Goal: Communication & Community: Connect with others

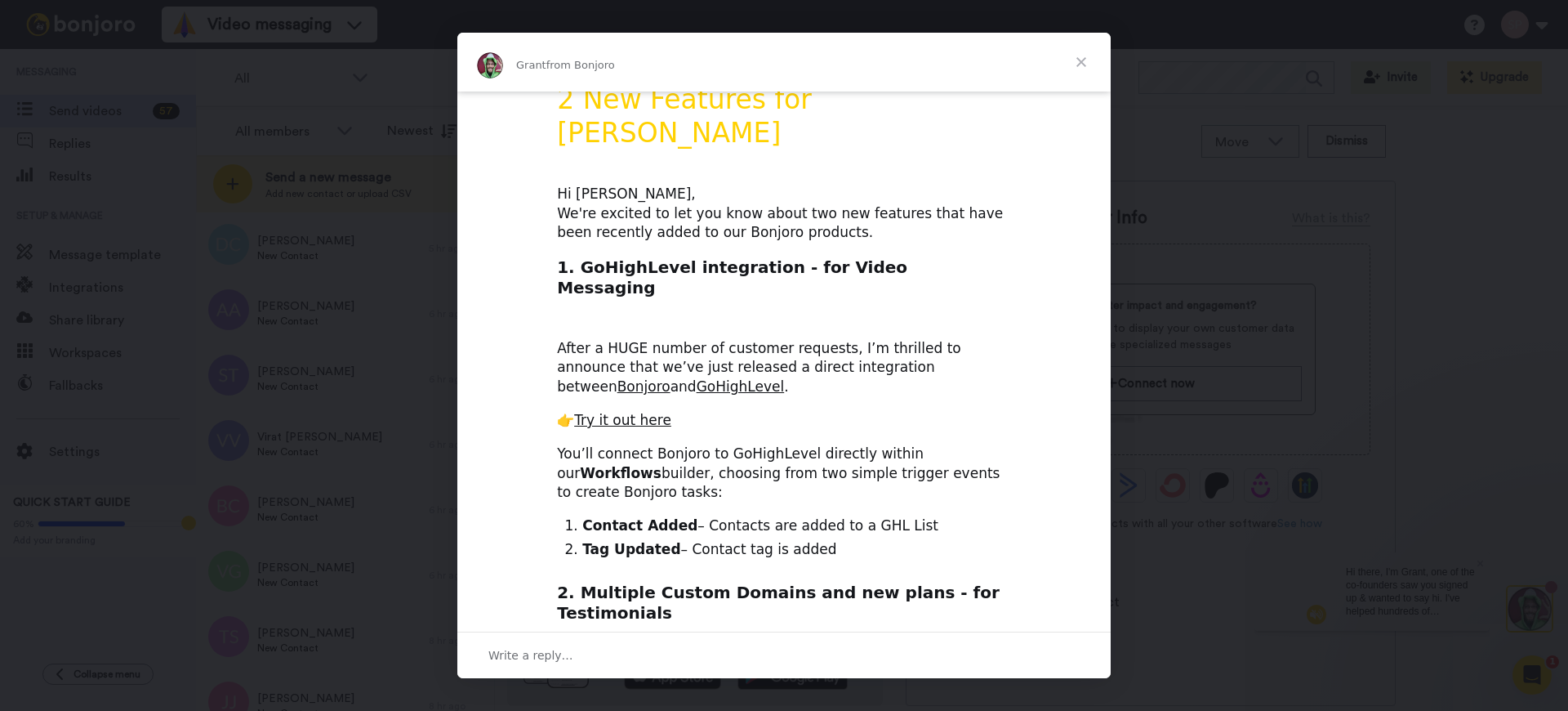
scroll to position [29, 0]
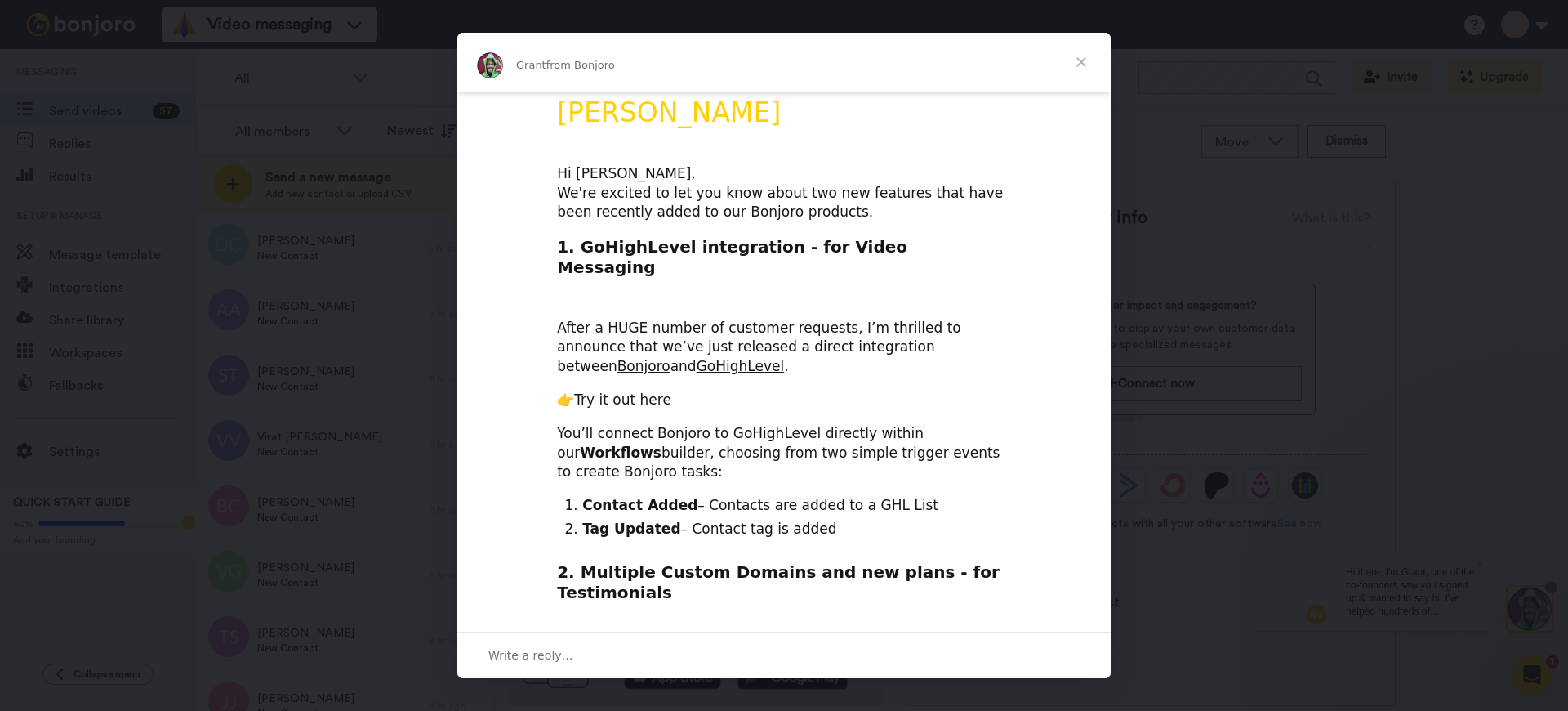
click at [609, 391] on link "Try it out here" at bounding box center [622, 399] width 97 height 17
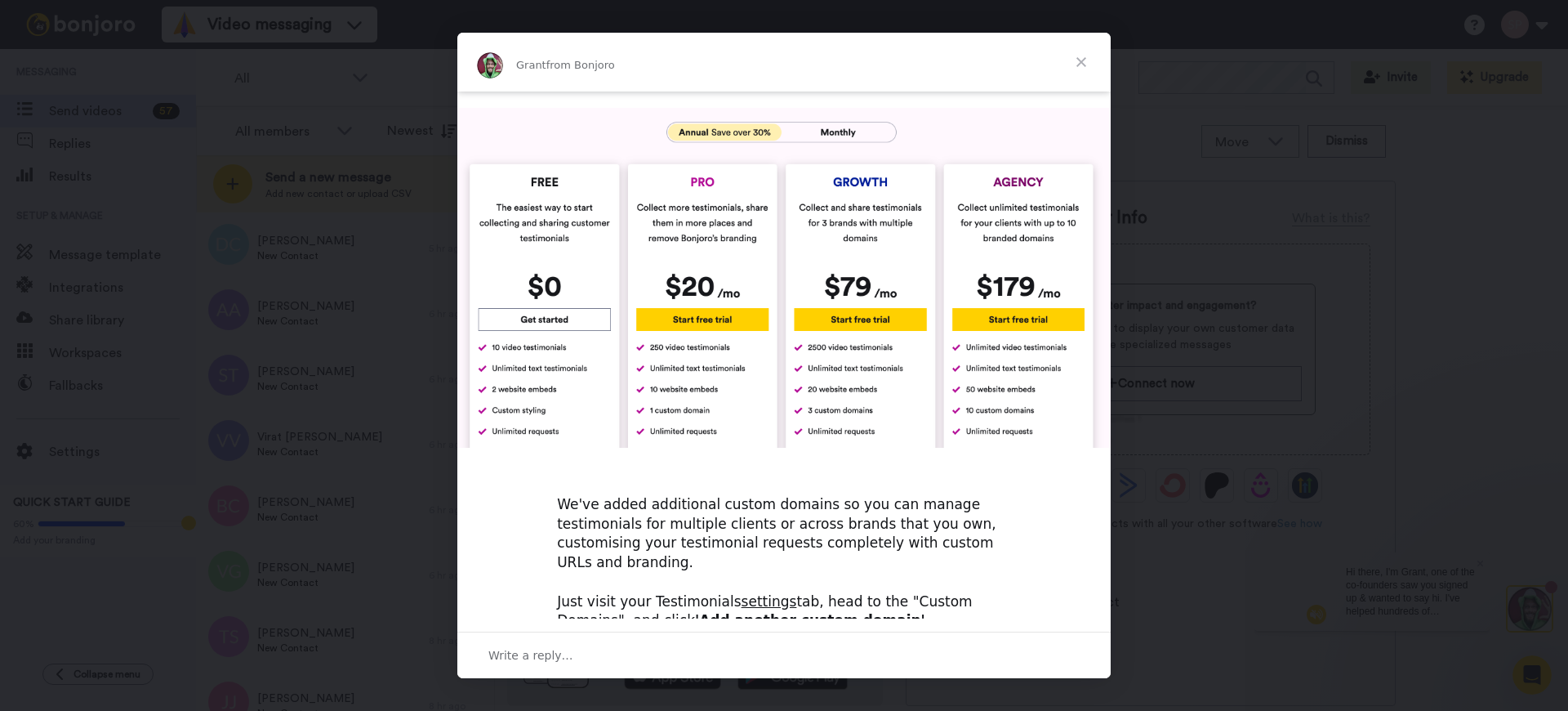
click at [1083, 58] on span "Close" at bounding box center [1081, 62] width 59 height 59
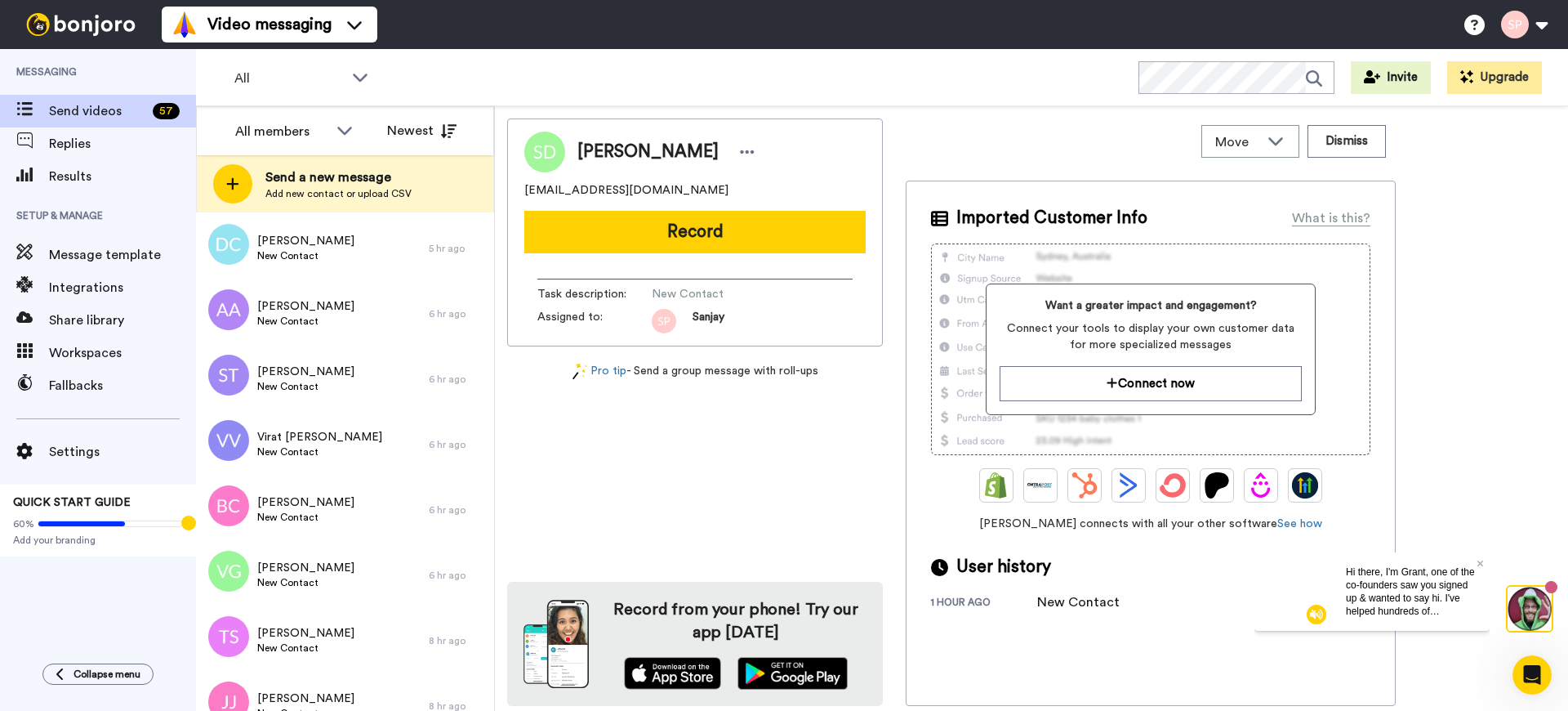
click at [92, 27] on img at bounding box center [81, 24] width 123 height 23
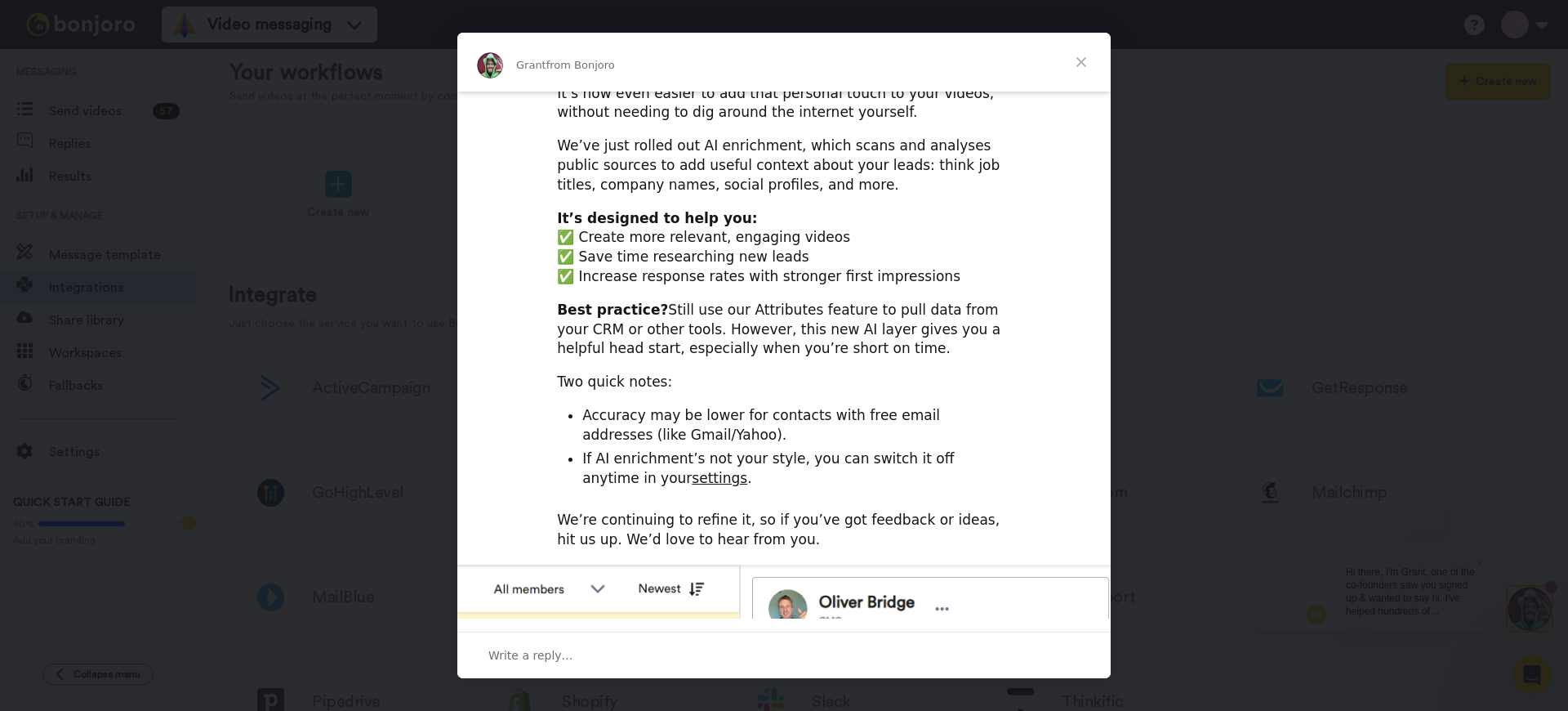
scroll to position [560, 0]
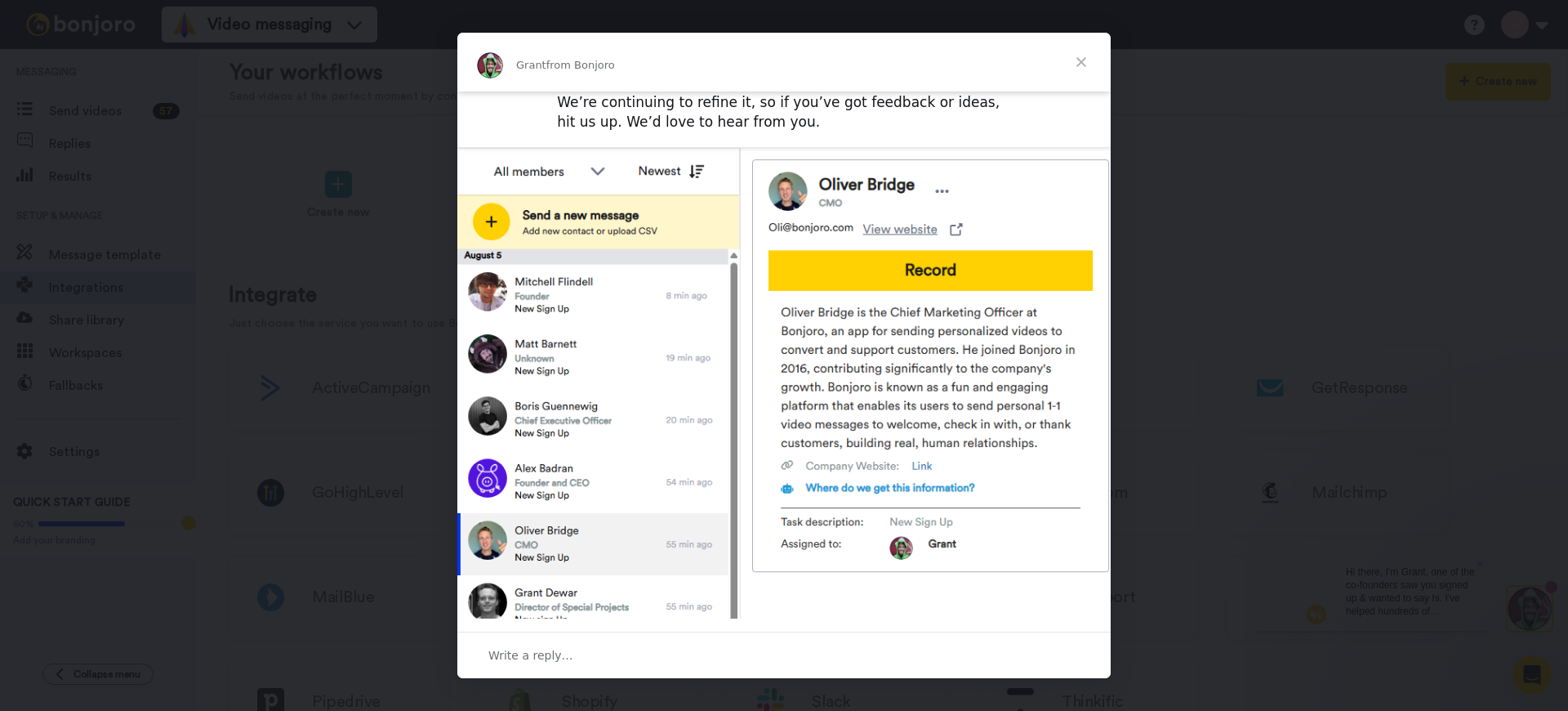
click at [245, 262] on div "Intercom messenger" at bounding box center [784, 356] width 1568 height 711
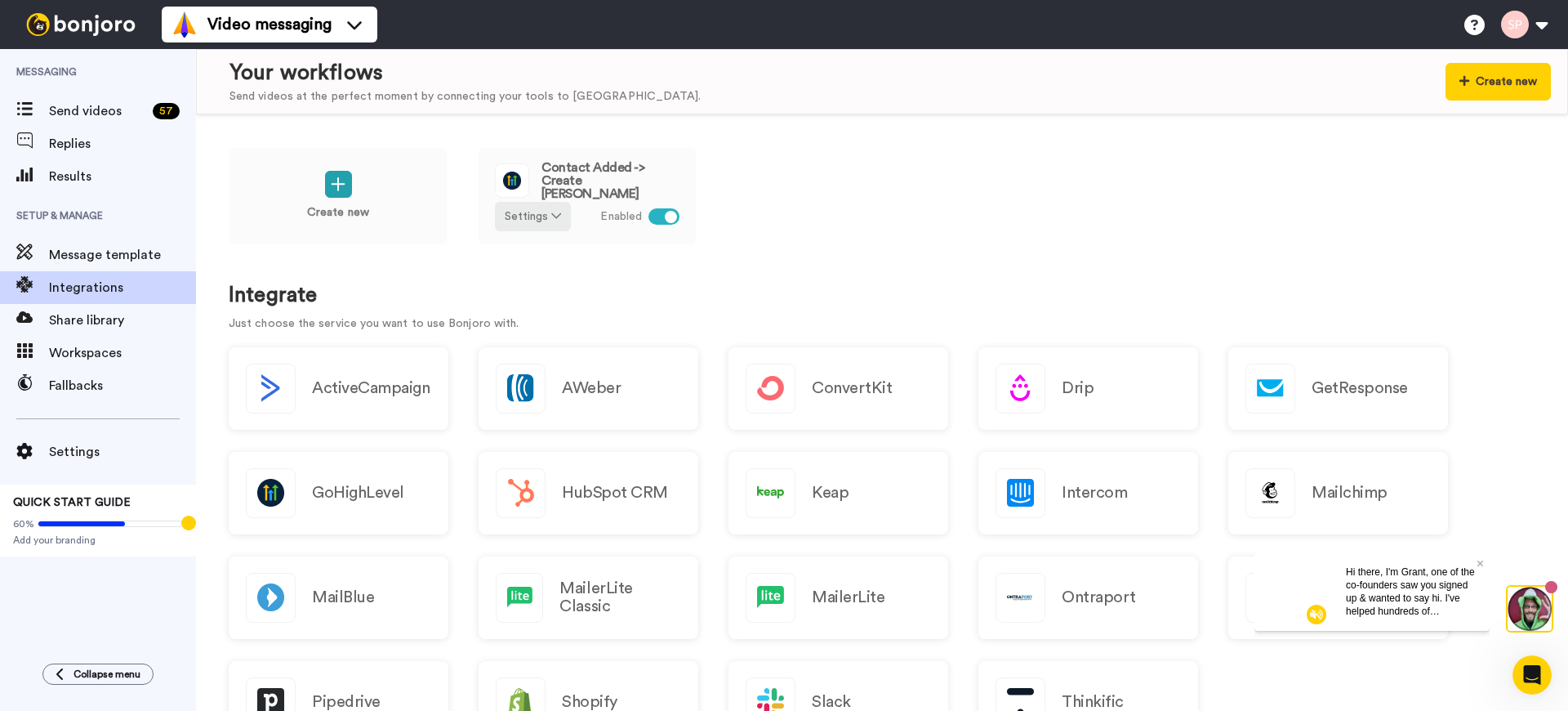
click at [493, 38] on div "Video messaging Help docs Settings" at bounding box center [865, 25] width 1406 height 49
click at [1303, 95] on div "Your workflows Send videos at the perfect moment by connecting your tools to Bo…" at bounding box center [891, 82] width 1322 height 47
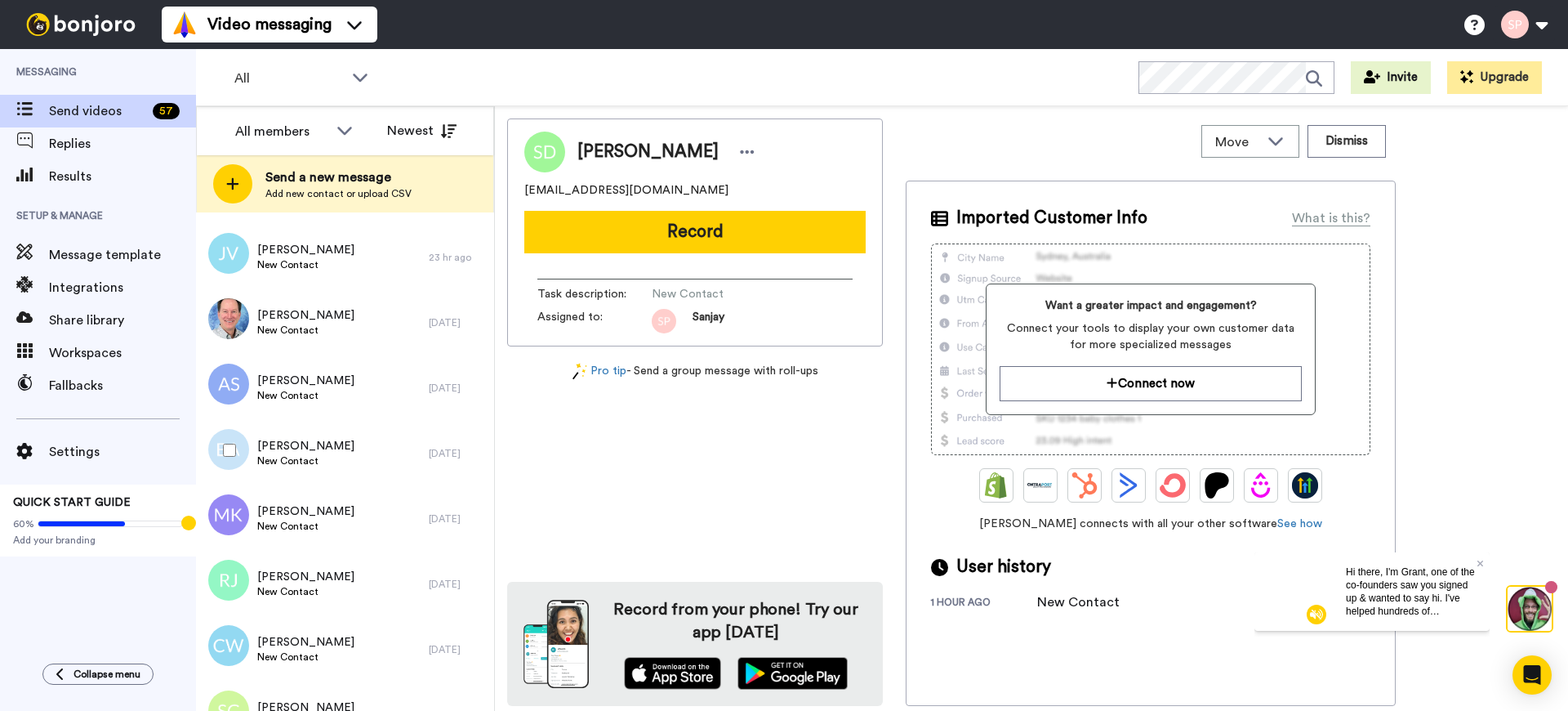
scroll to position [1884, 0]
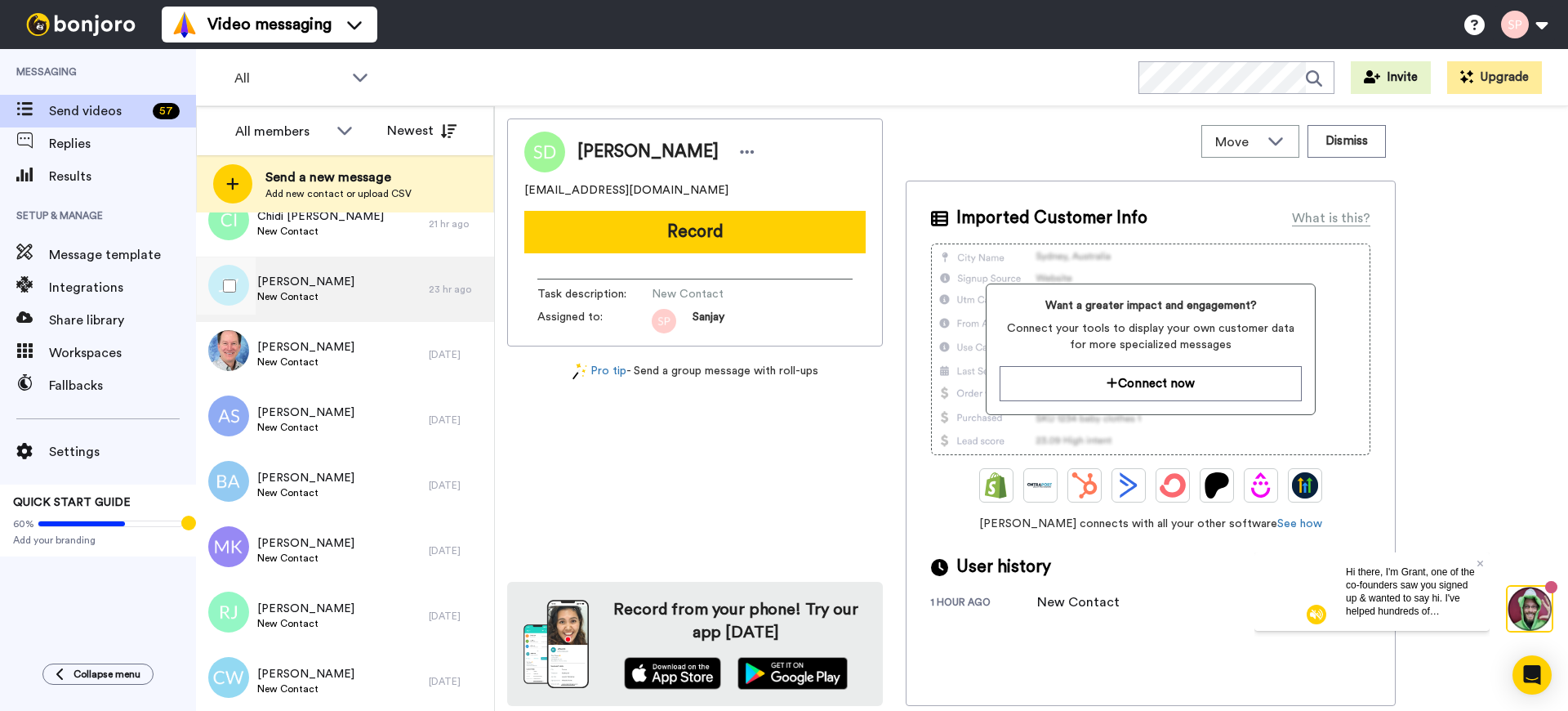
click at [386, 286] on div "[PERSON_NAME] New Contact" at bounding box center [312, 289] width 233 height 66
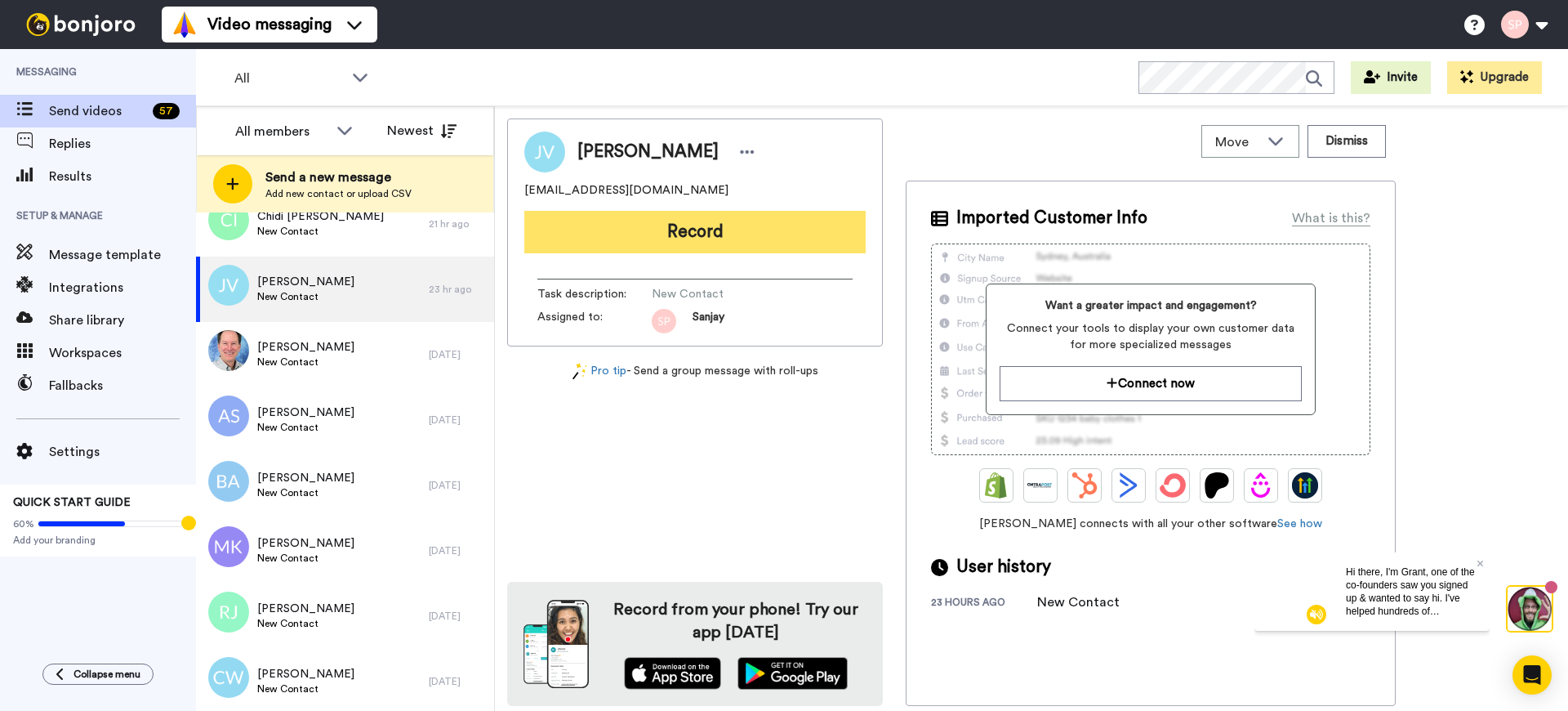
click at [774, 239] on button "Record" at bounding box center [695, 232] width 342 height 42
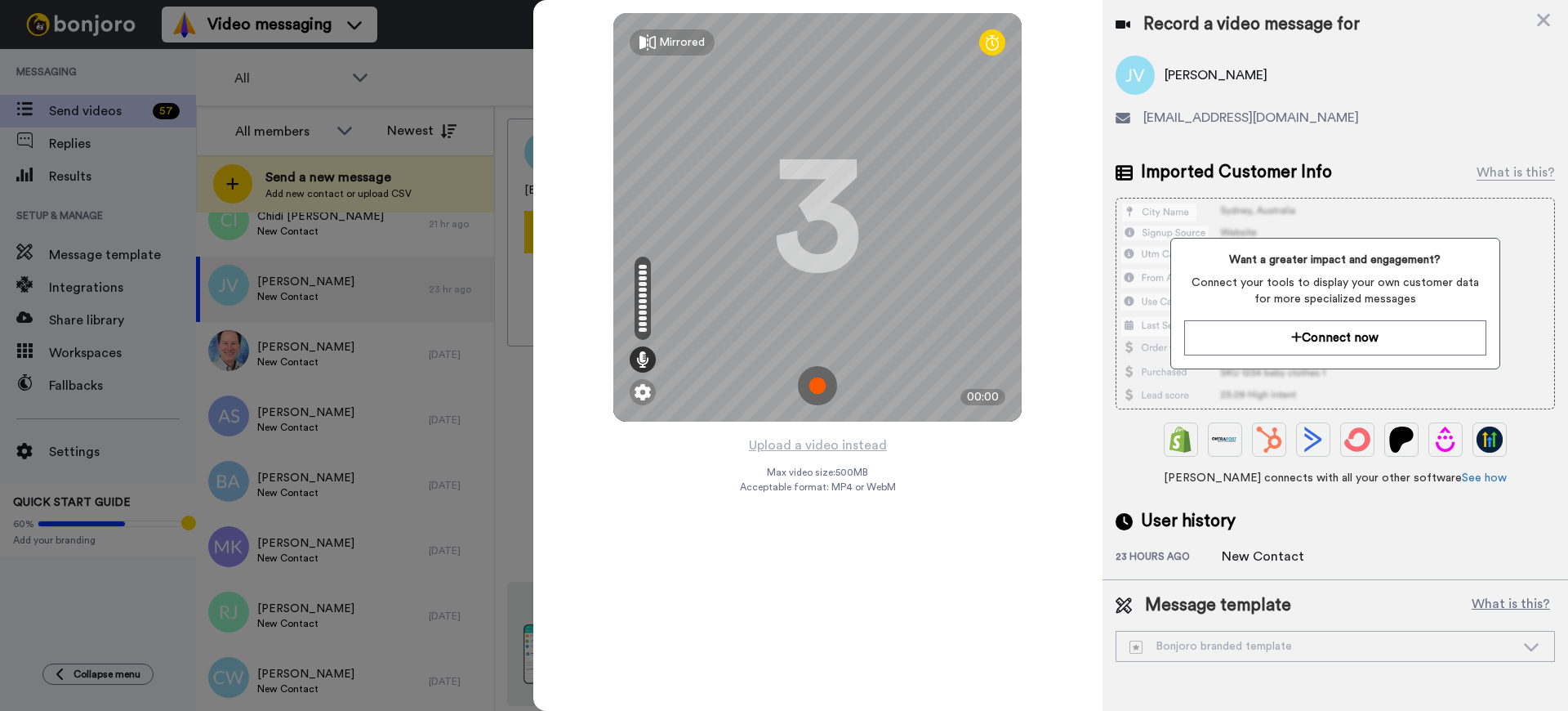
click at [818, 388] on img at bounding box center [817, 386] width 39 height 39
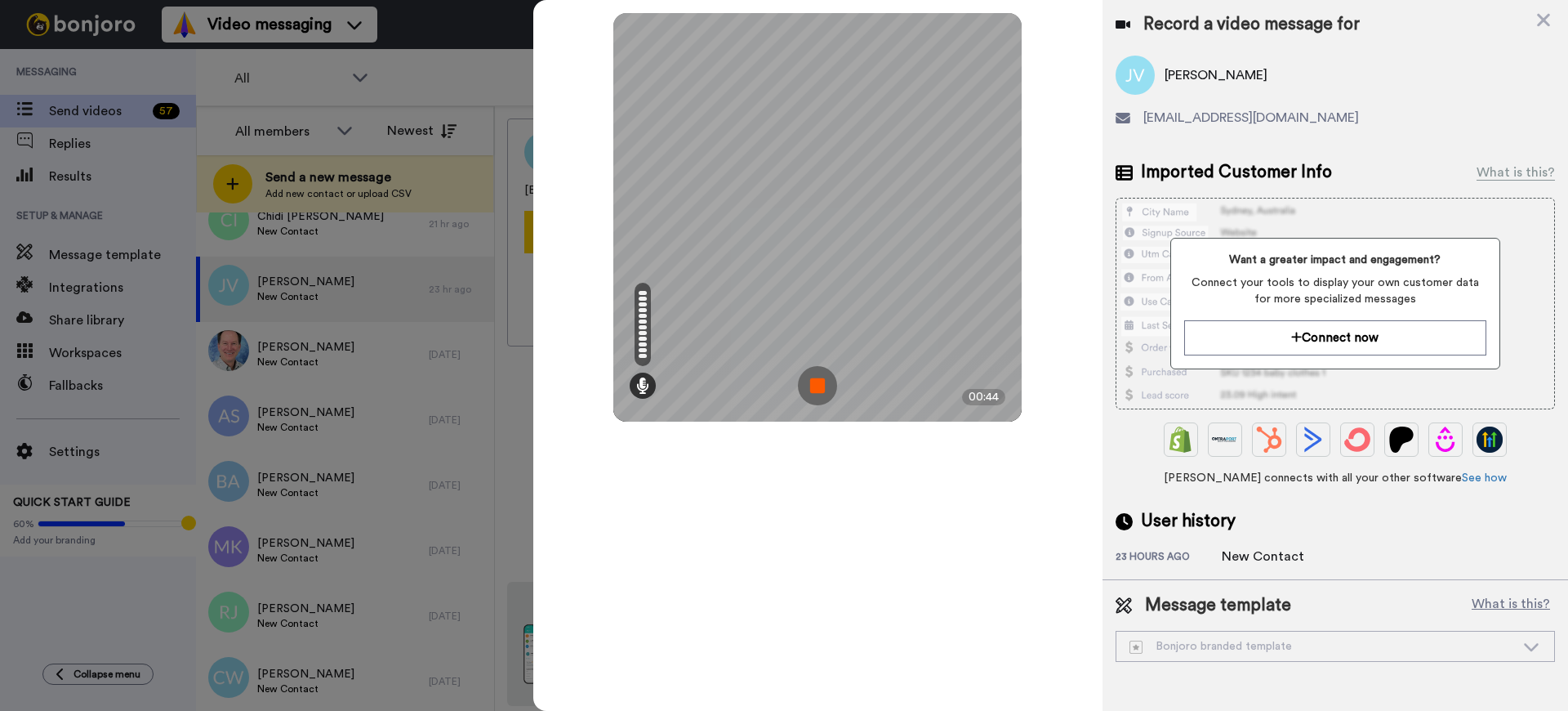
click at [822, 384] on img at bounding box center [817, 386] width 39 height 39
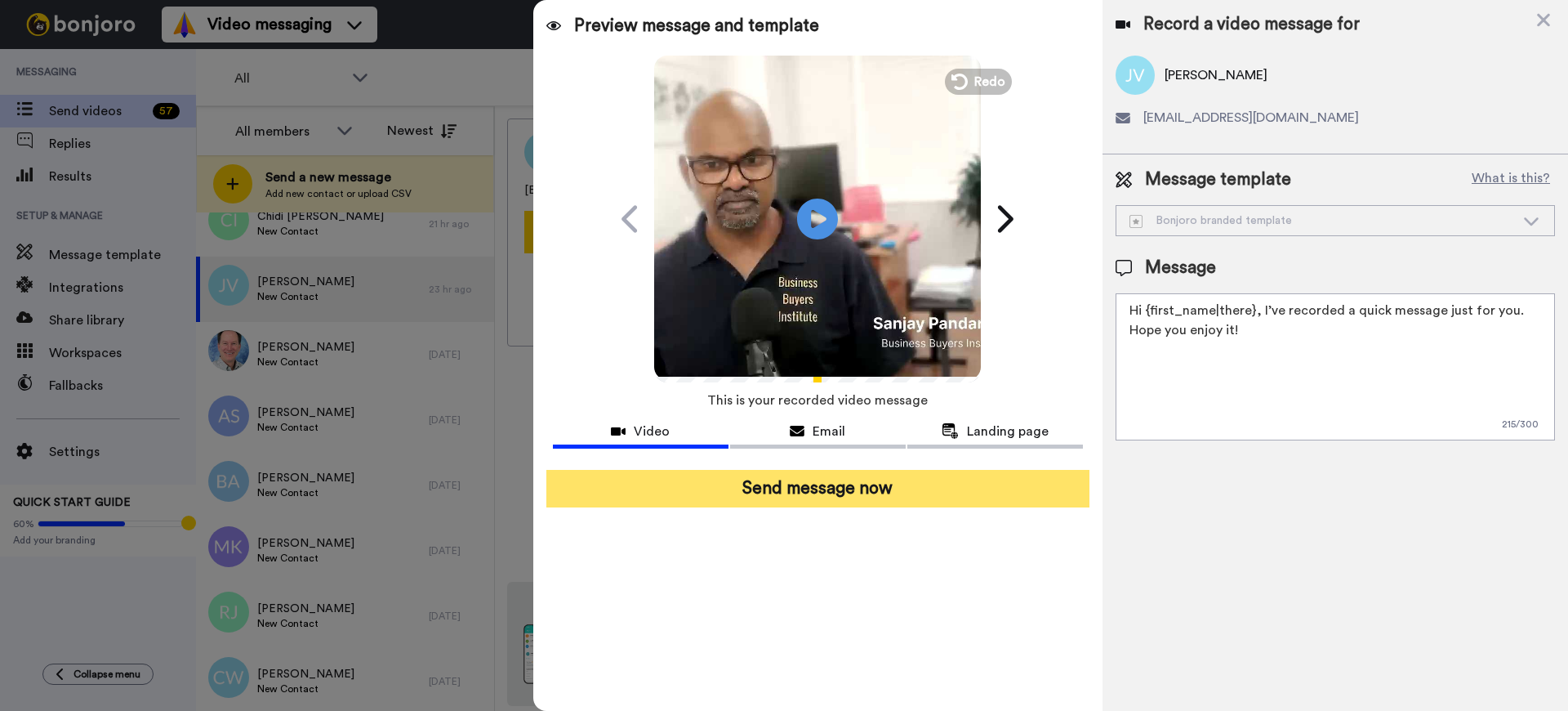
drag, startPoint x: 994, startPoint y: 490, endPoint x: 835, endPoint y: 488, distance: 159.0
click at [835, 488] on button "Send message now" at bounding box center [817, 488] width 543 height 37
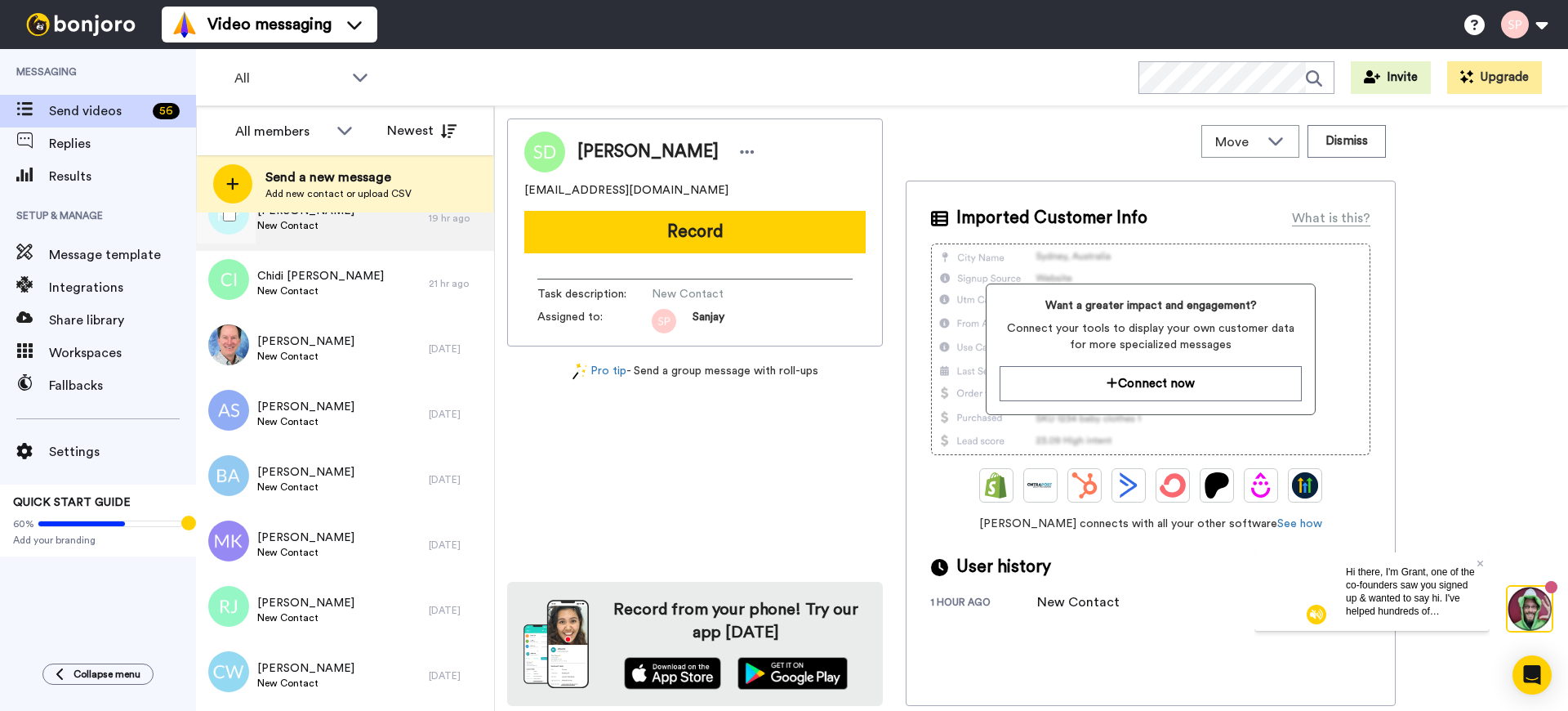
scroll to position [1827, 0]
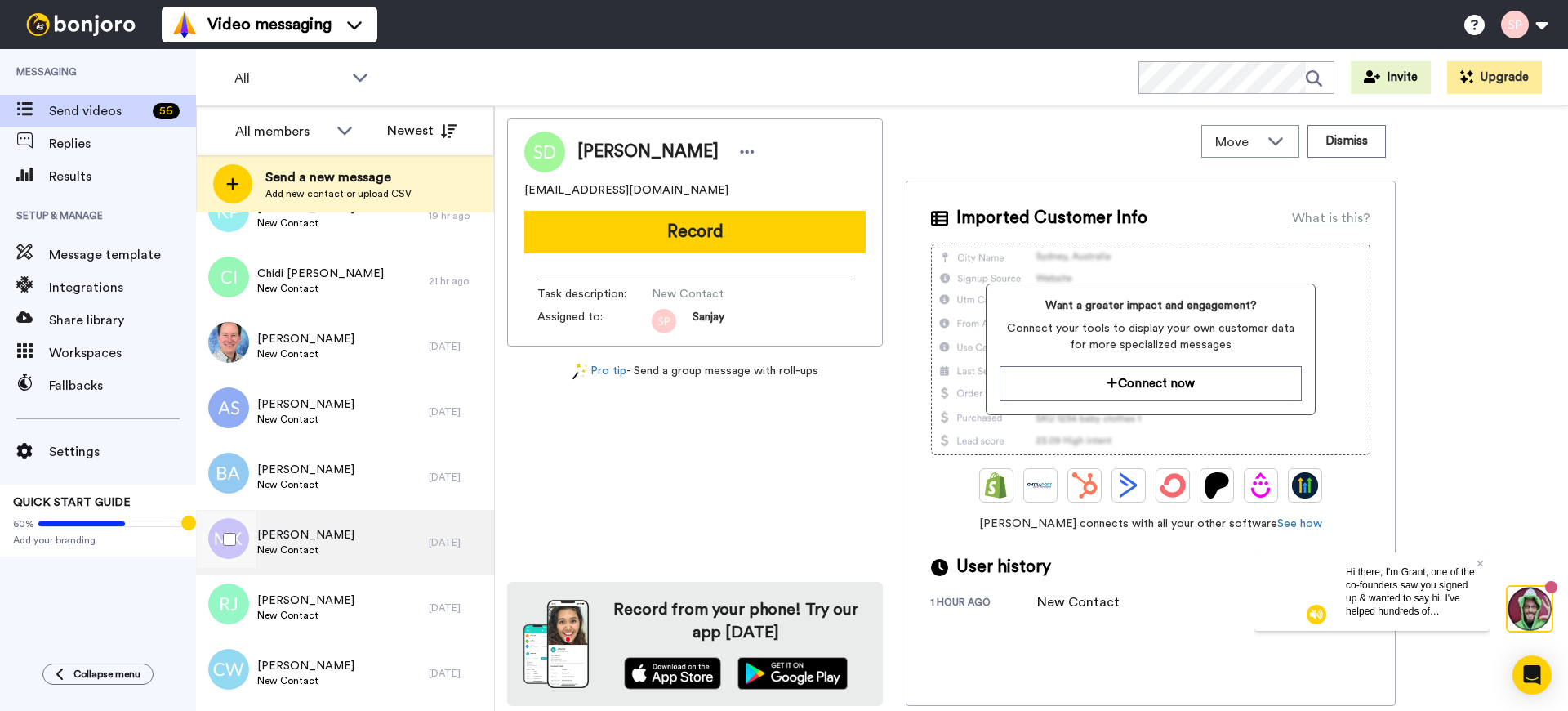
click at [344, 534] on div "Marianna Kruger New Contact" at bounding box center [312, 542] width 233 height 66
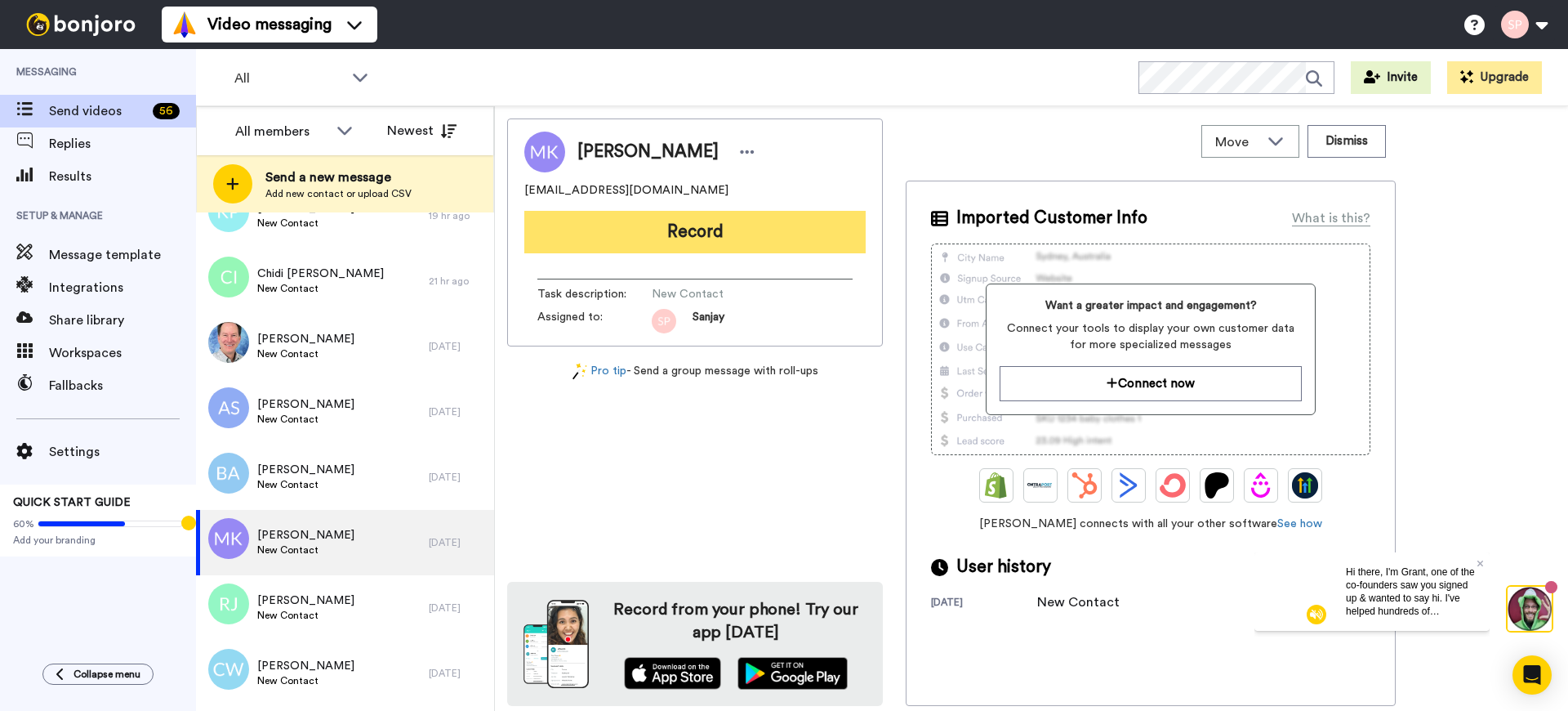
click at [757, 231] on button "Record" at bounding box center [695, 232] width 342 height 42
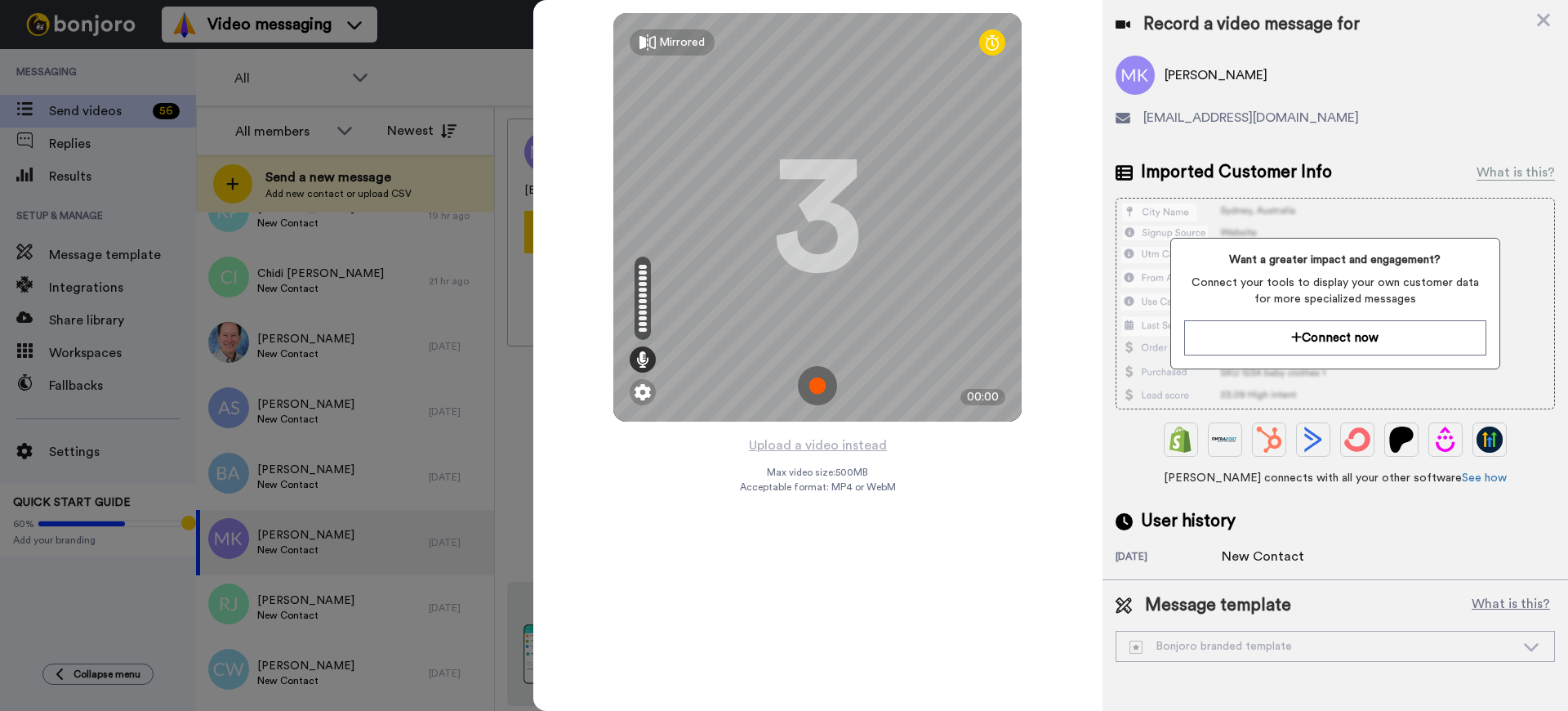
click at [812, 384] on img at bounding box center [817, 386] width 39 height 39
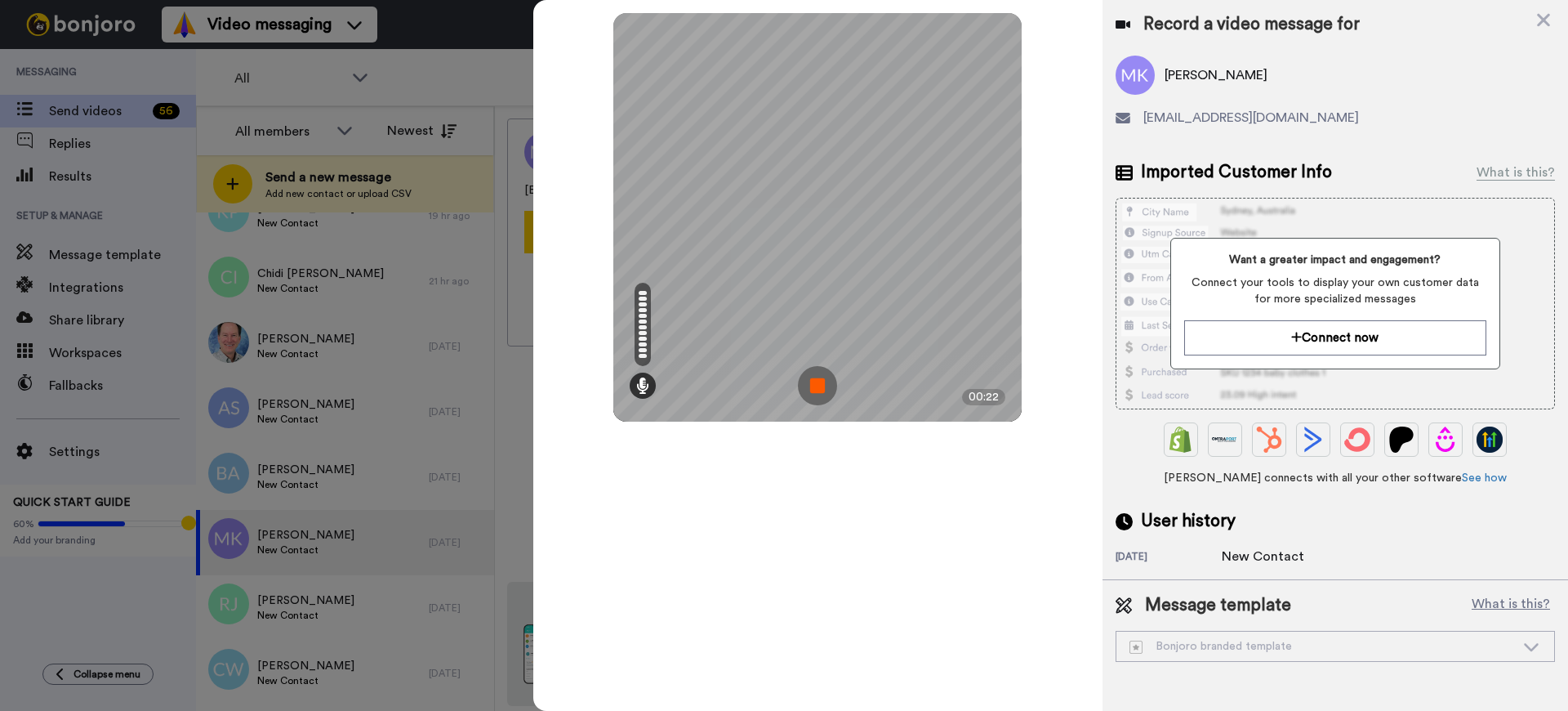
click at [806, 382] on img at bounding box center [817, 386] width 39 height 39
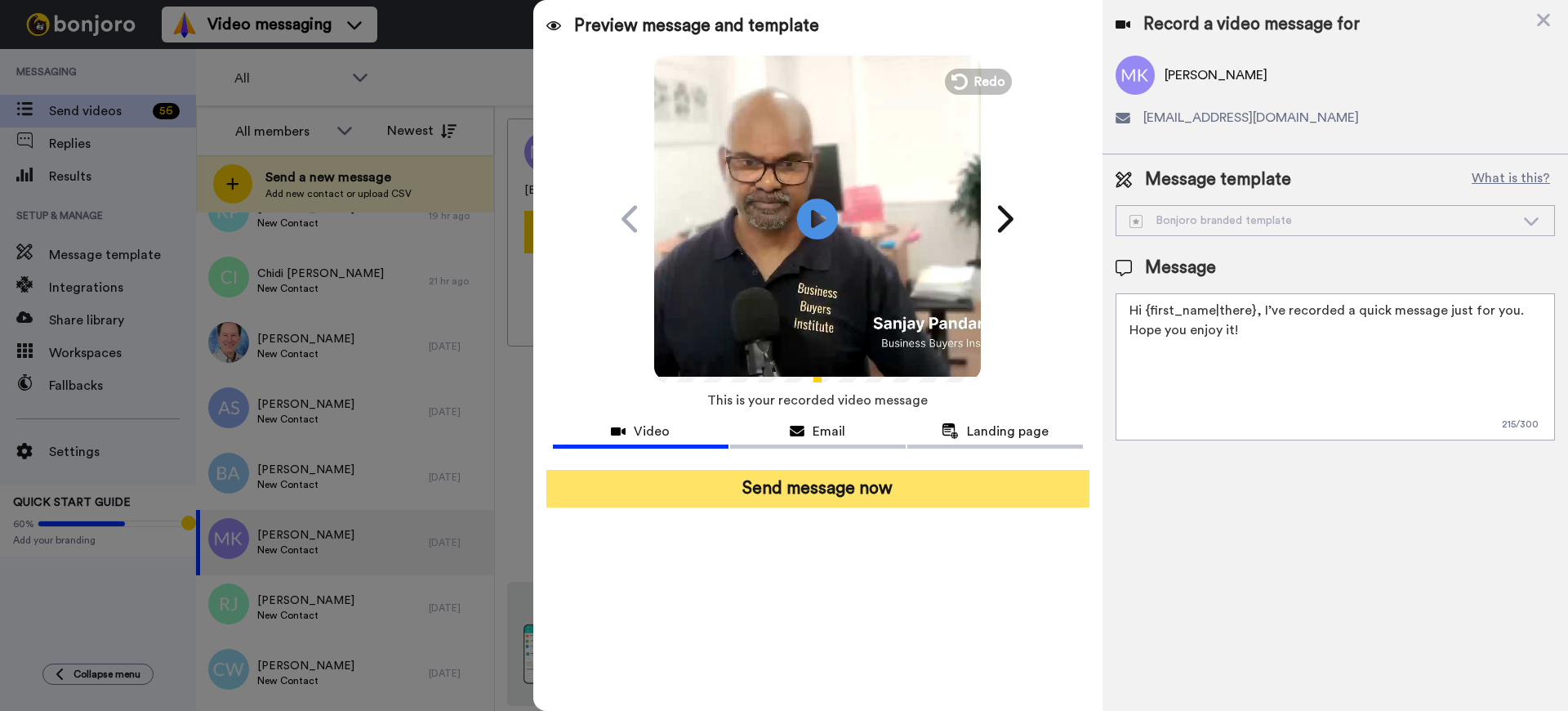
click at [771, 482] on button "Send message now" at bounding box center [817, 488] width 543 height 37
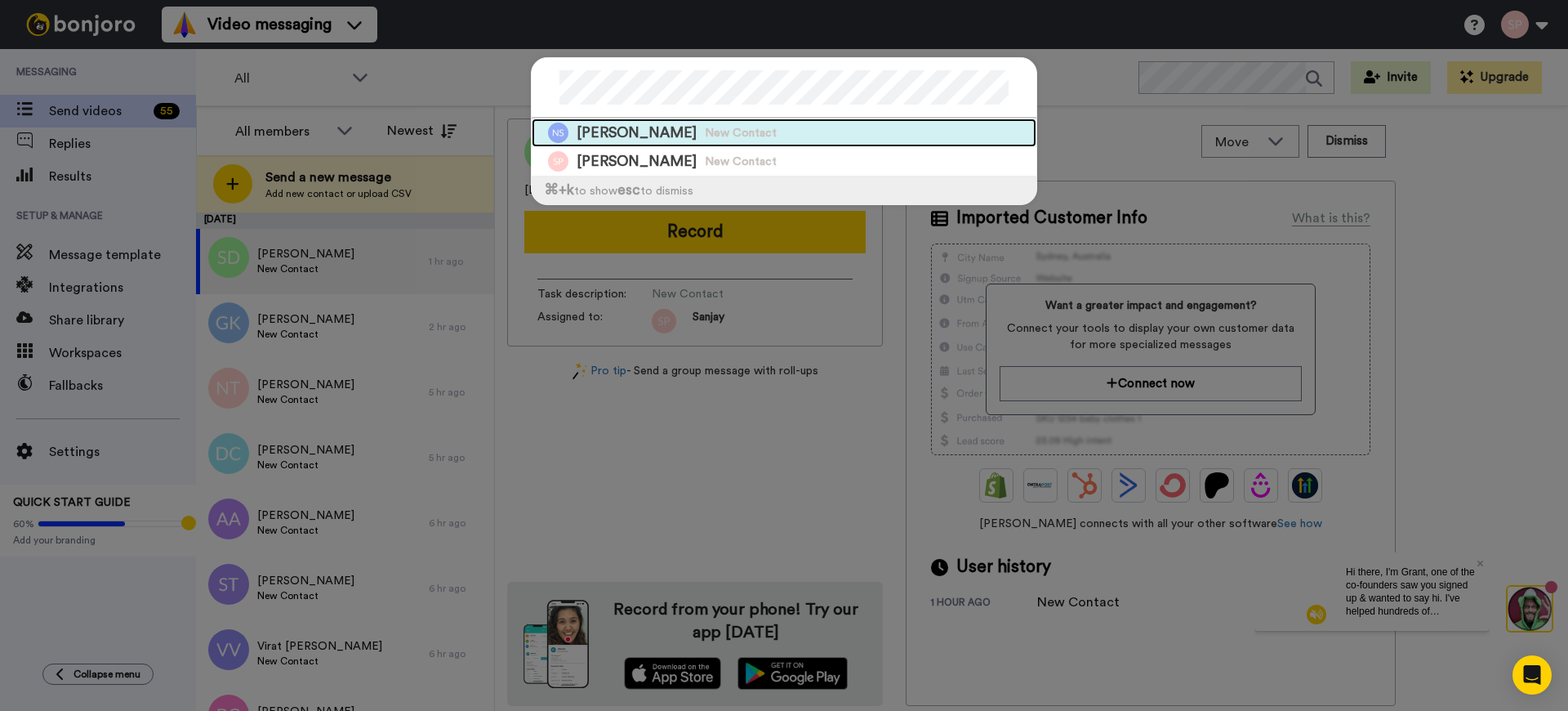
click at [709, 129] on span "New Contact" at bounding box center [740, 133] width 72 height 17
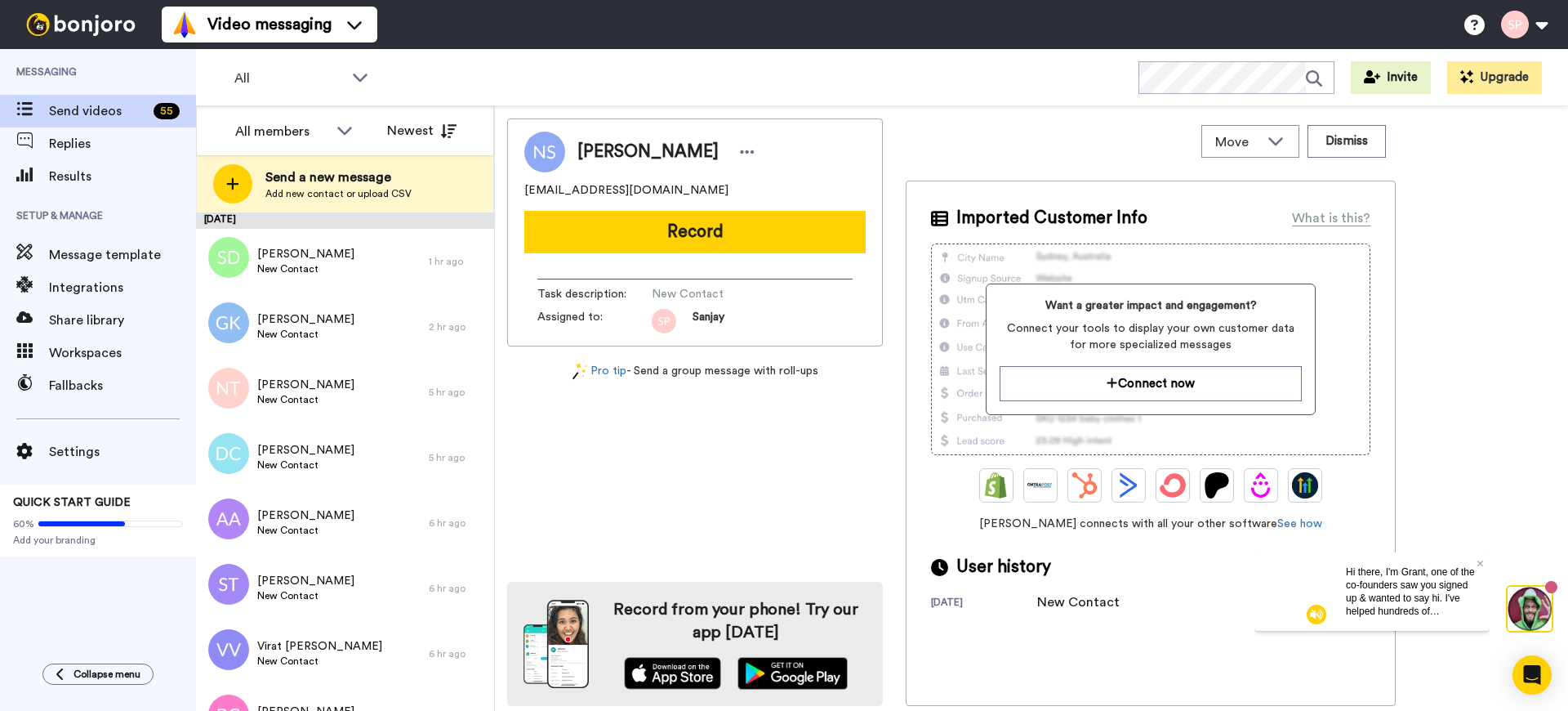
click at [695, 231] on button "Record" at bounding box center [695, 232] width 342 height 42
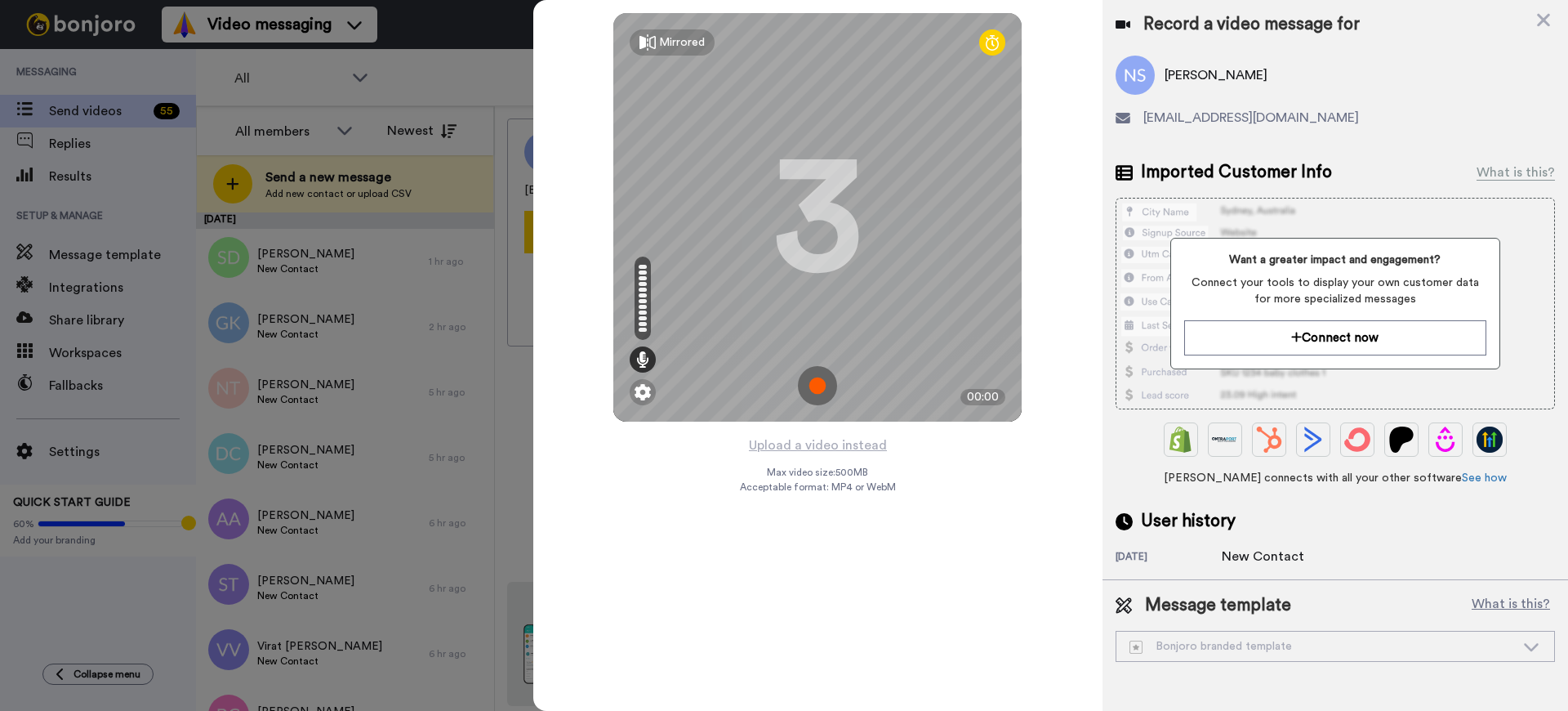
click at [818, 379] on img at bounding box center [817, 386] width 39 height 39
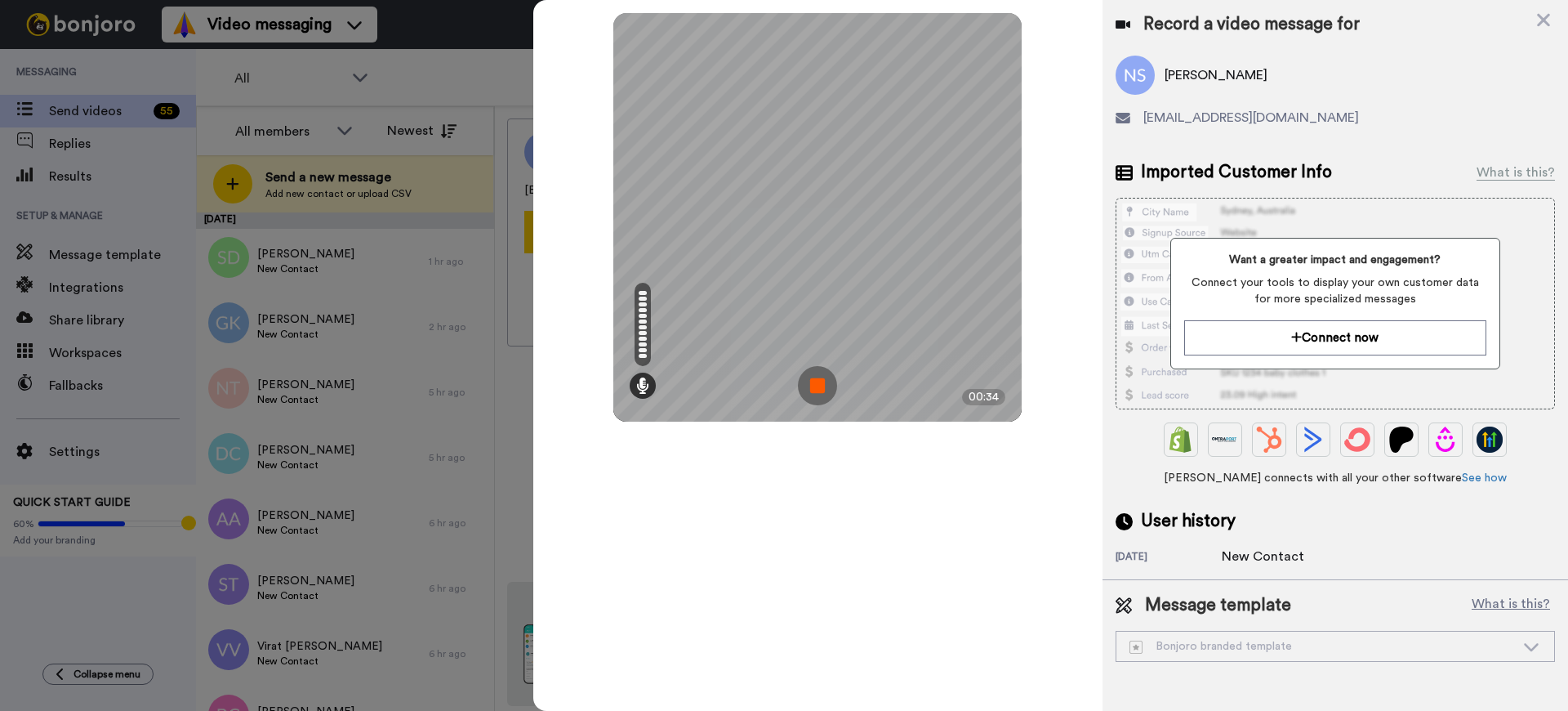
click at [814, 383] on img at bounding box center [817, 386] width 39 height 39
